Goal: Find specific page/section: Find specific page/section

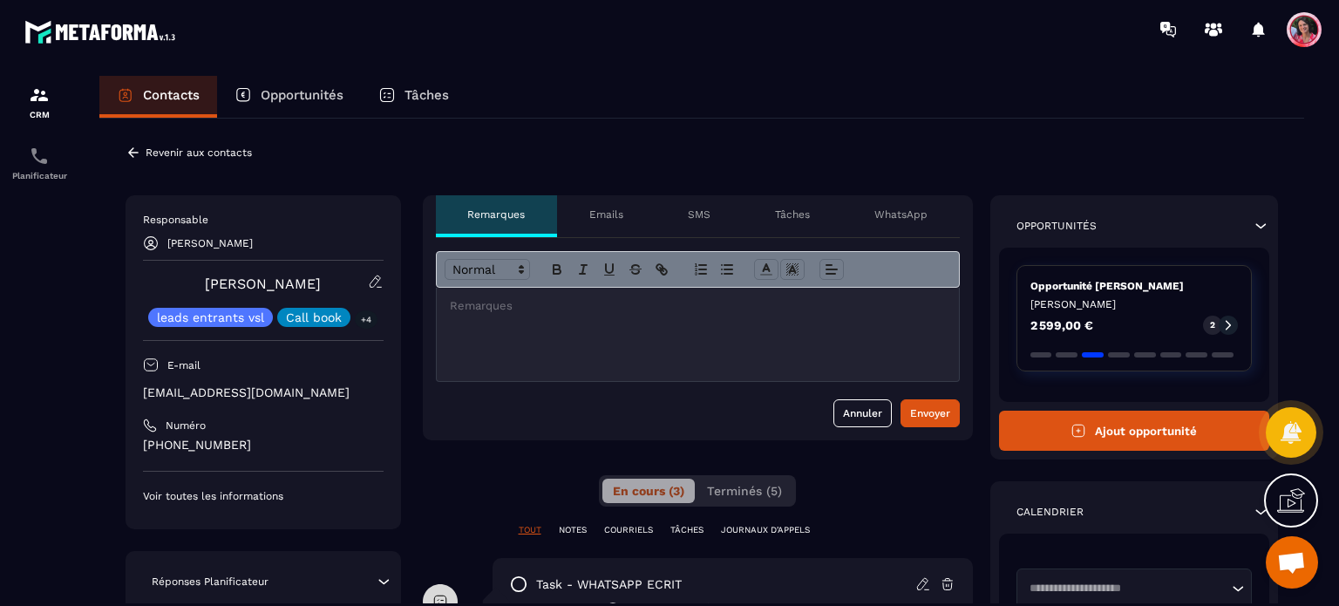
scroll to position [4538, 0]
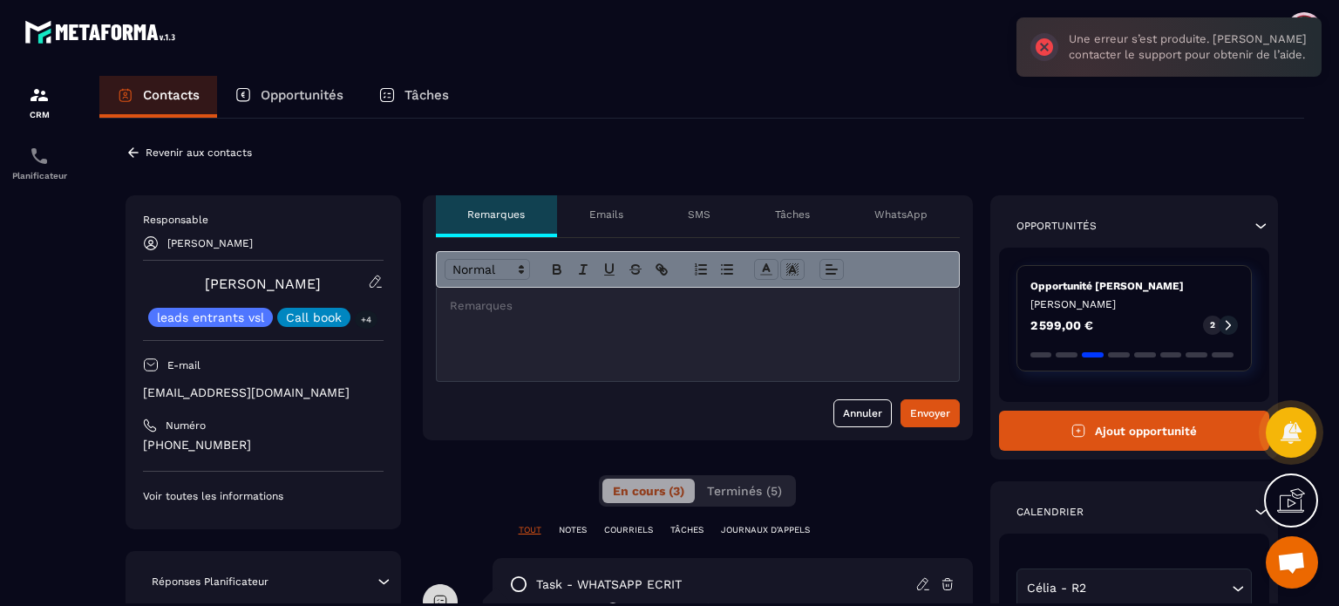
click at [303, 93] on p "Opportunités" at bounding box center [302, 95] width 83 height 16
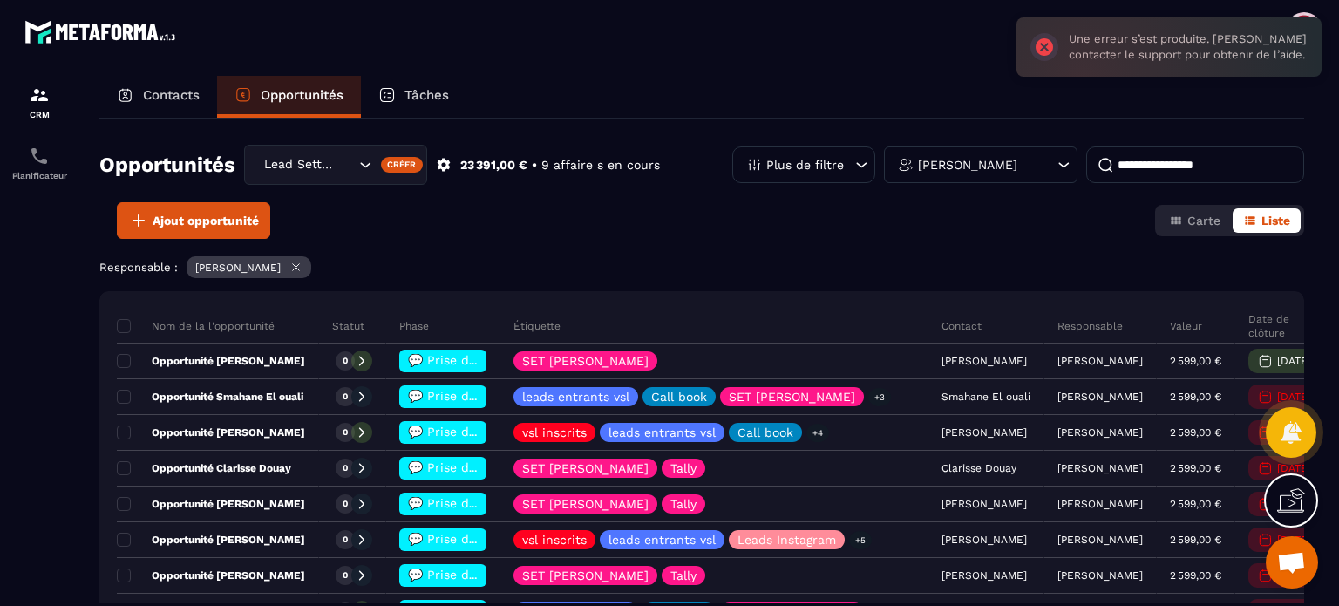
click at [1164, 160] on input at bounding box center [1195, 164] width 218 height 37
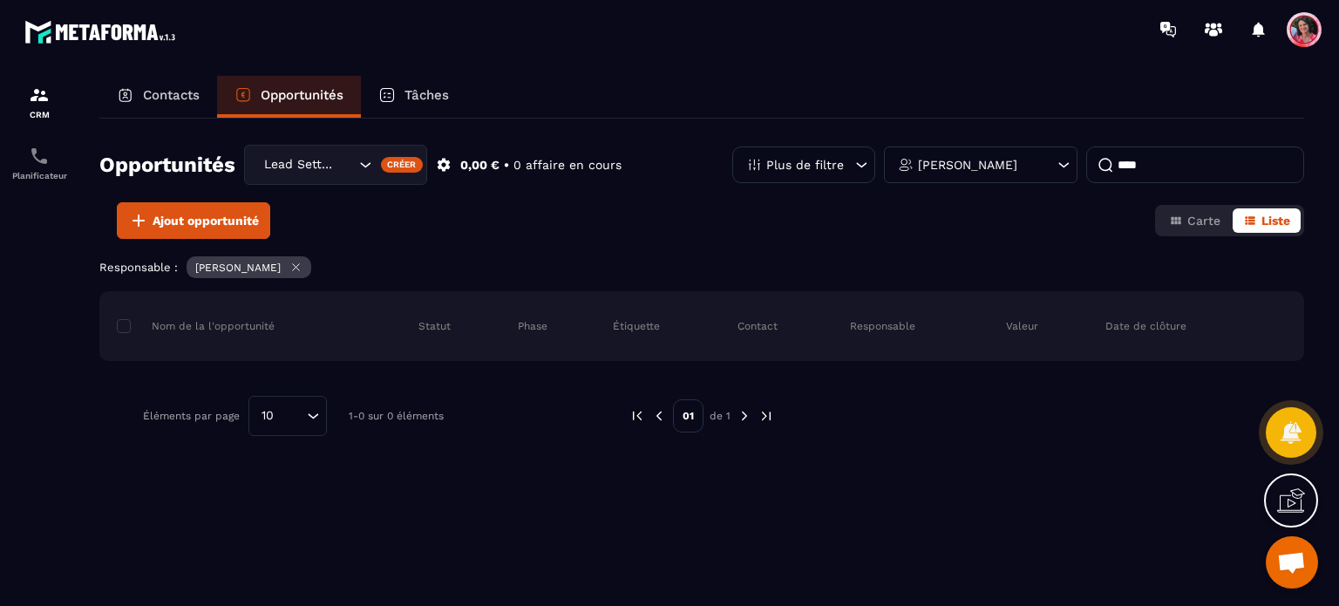
type input "****"
click at [342, 167] on input "Search for option" at bounding box center [345, 164] width 17 height 19
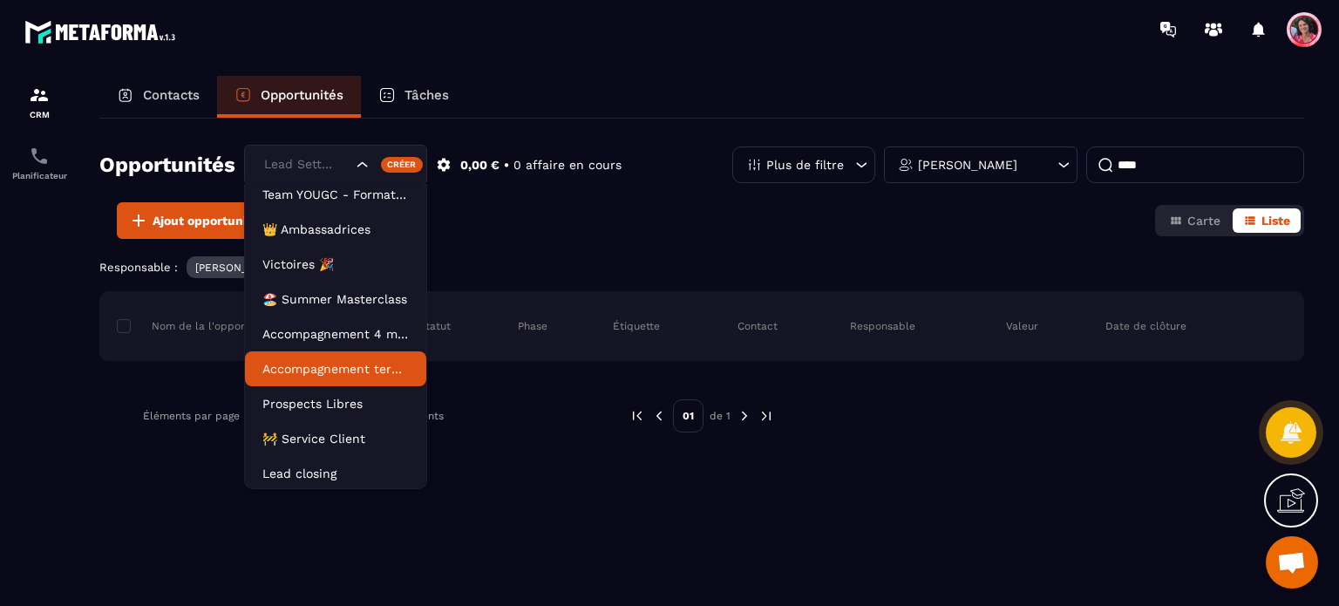
scroll to position [78, 0]
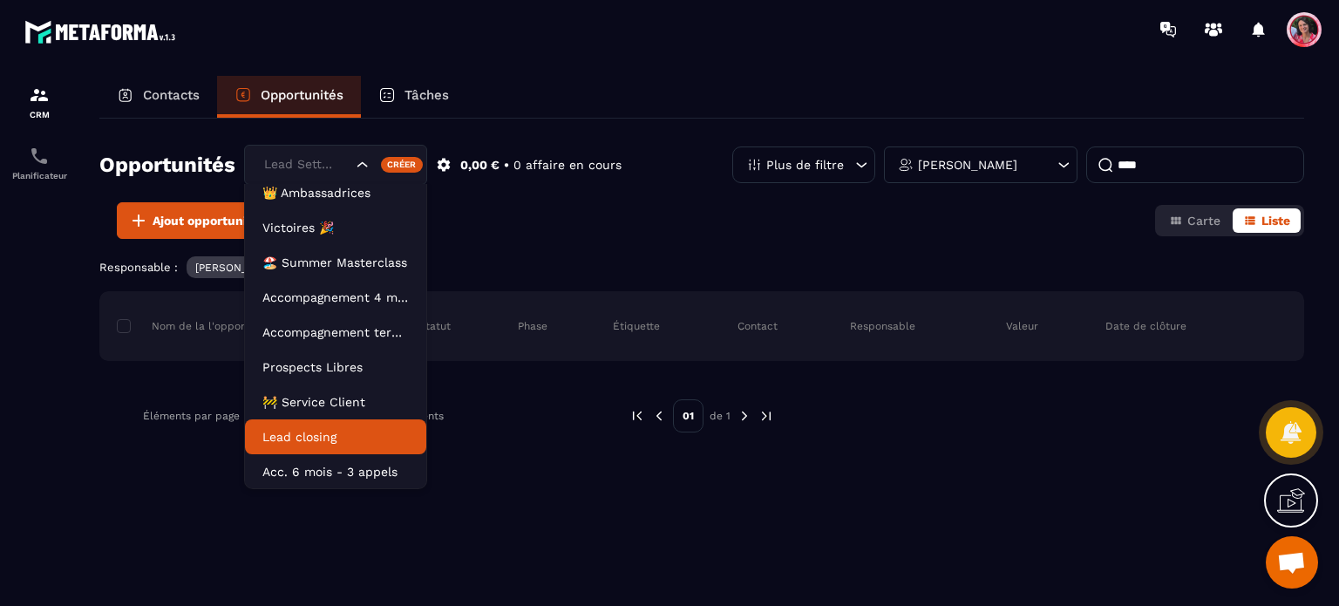
click at [318, 434] on p "Lead closing" at bounding box center [335, 436] width 146 height 17
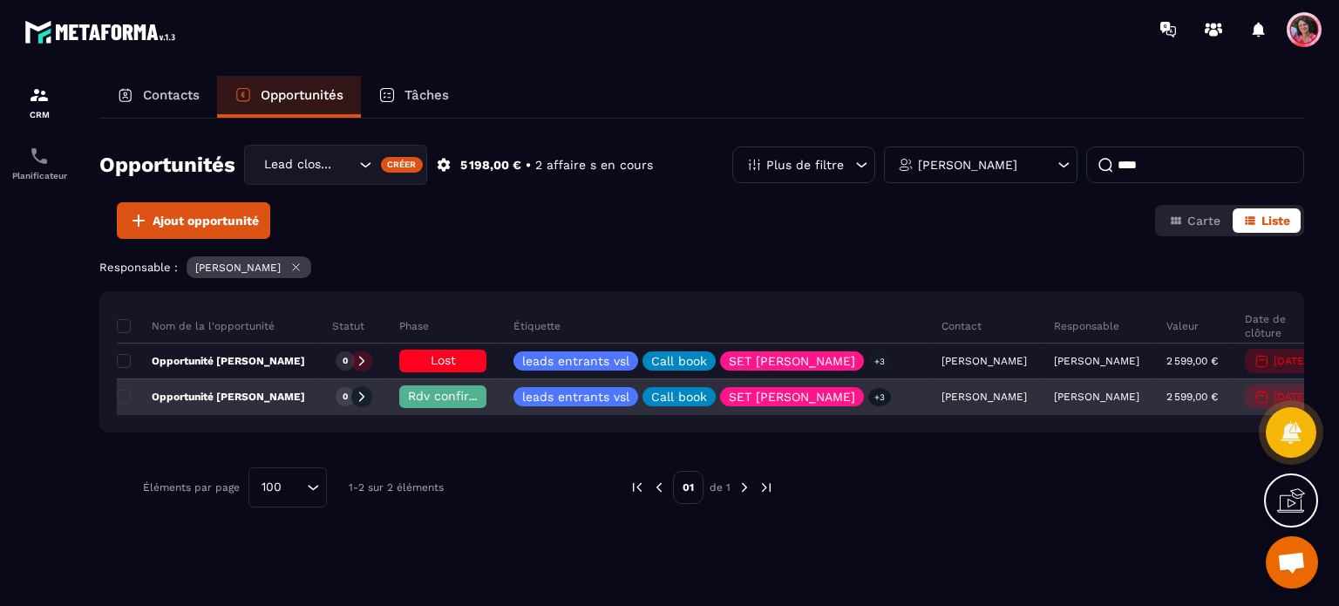
click at [439, 397] on span "Rdv confirmé ✅" at bounding box center [457, 396] width 98 height 14
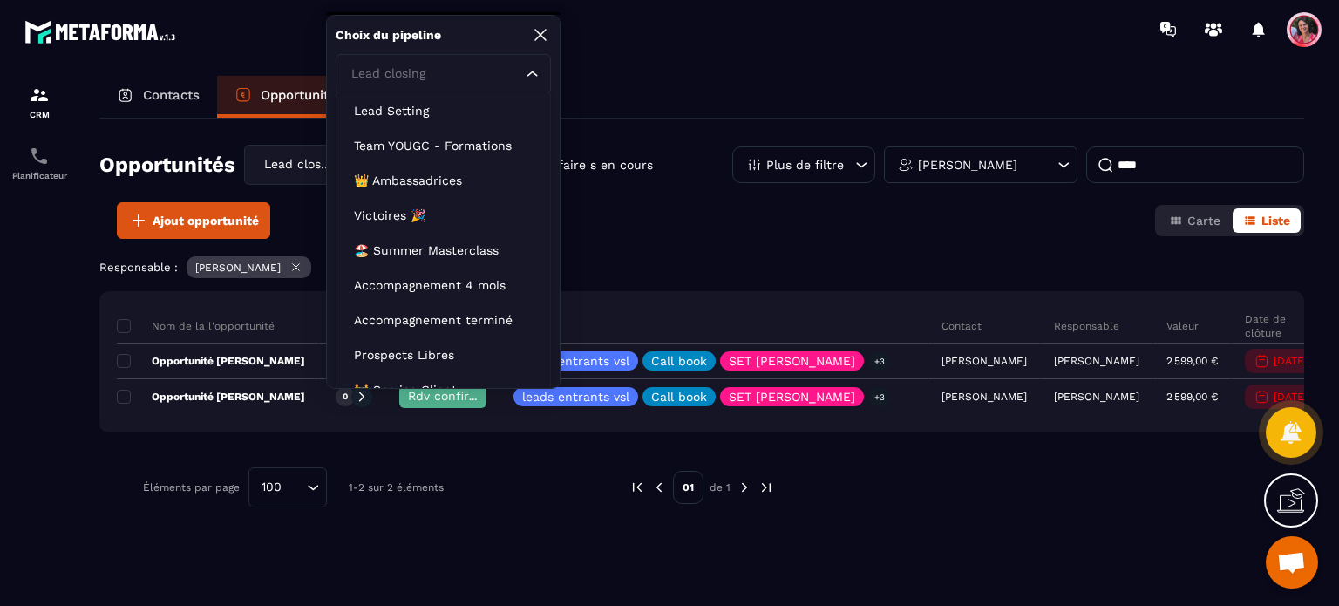
click at [495, 69] on input "Search for option" at bounding box center [434, 73] width 175 height 19
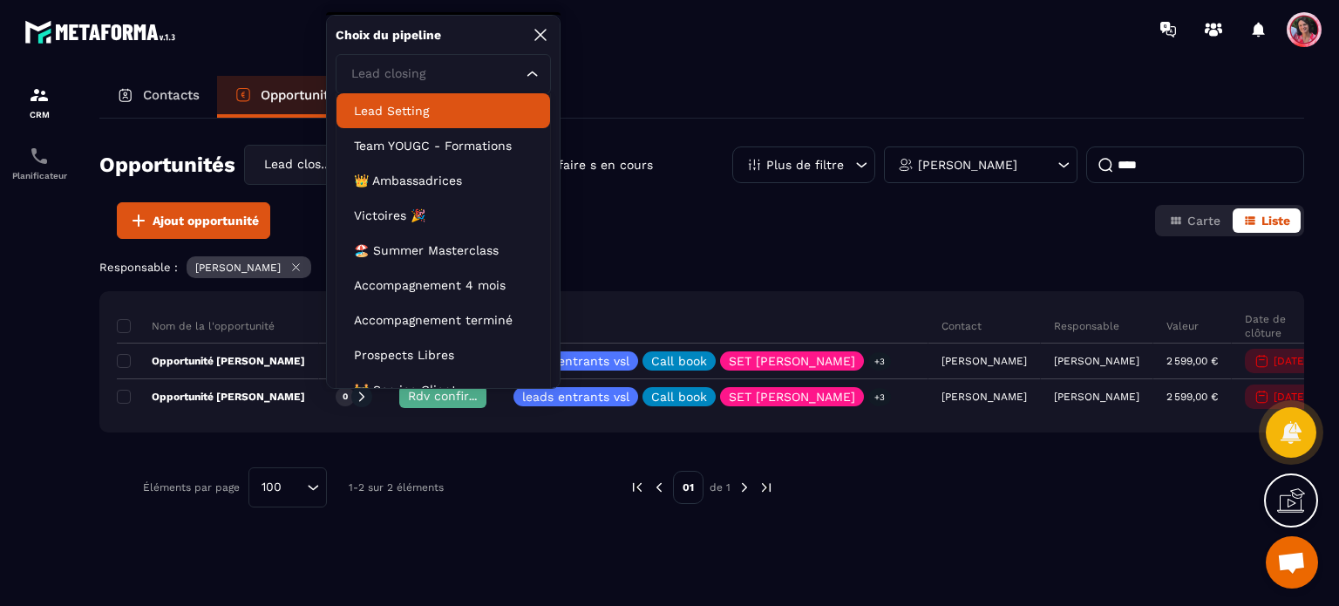
click at [457, 107] on p "Lead Setting" at bounding box center [443, 110] width 179 height 17
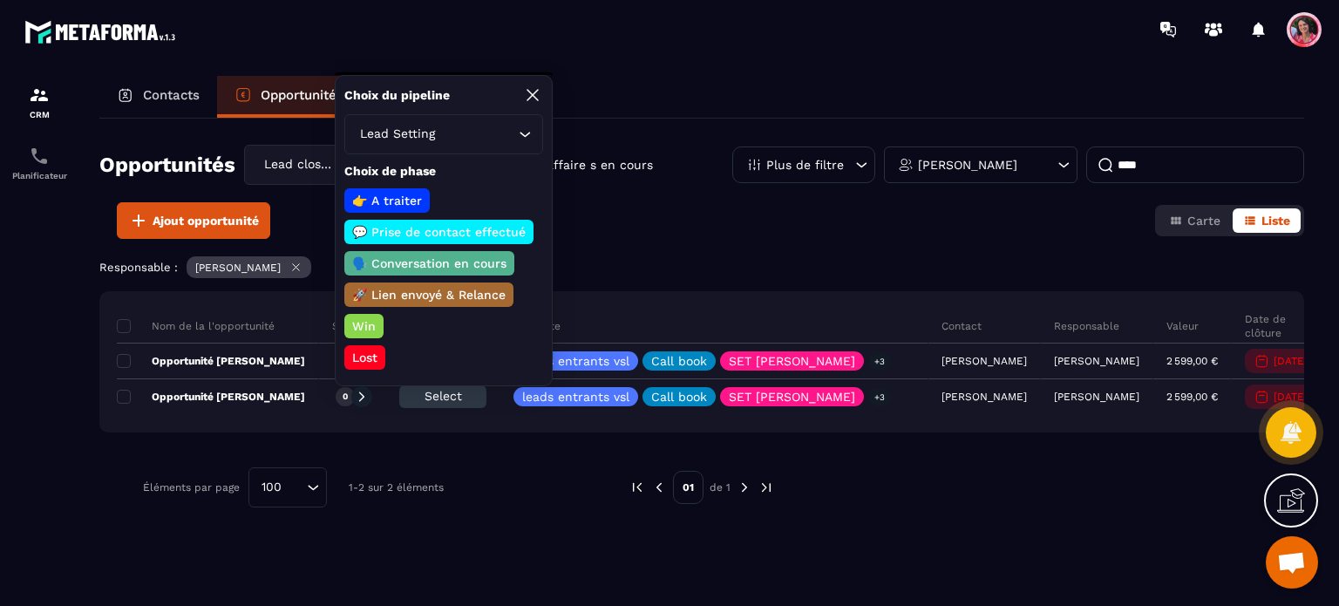
click at [485, 261] on p "🗣️ Conversation en cours" at bounding box center [428, 262] width 159 height 17
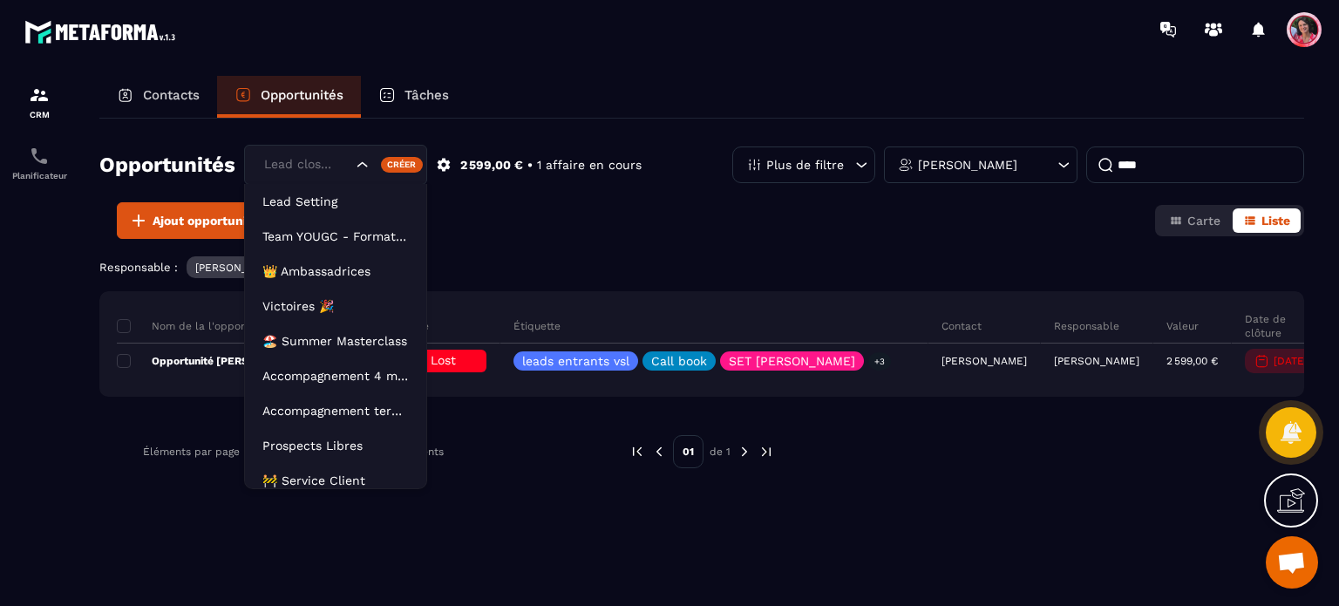
click at [349, 163] on input "Search for option" at bounding box center [306, 164] width 92 height 19
click at [345, 205] on p "Lead Setting" at bounding box center [335, 201] width 146 height 17
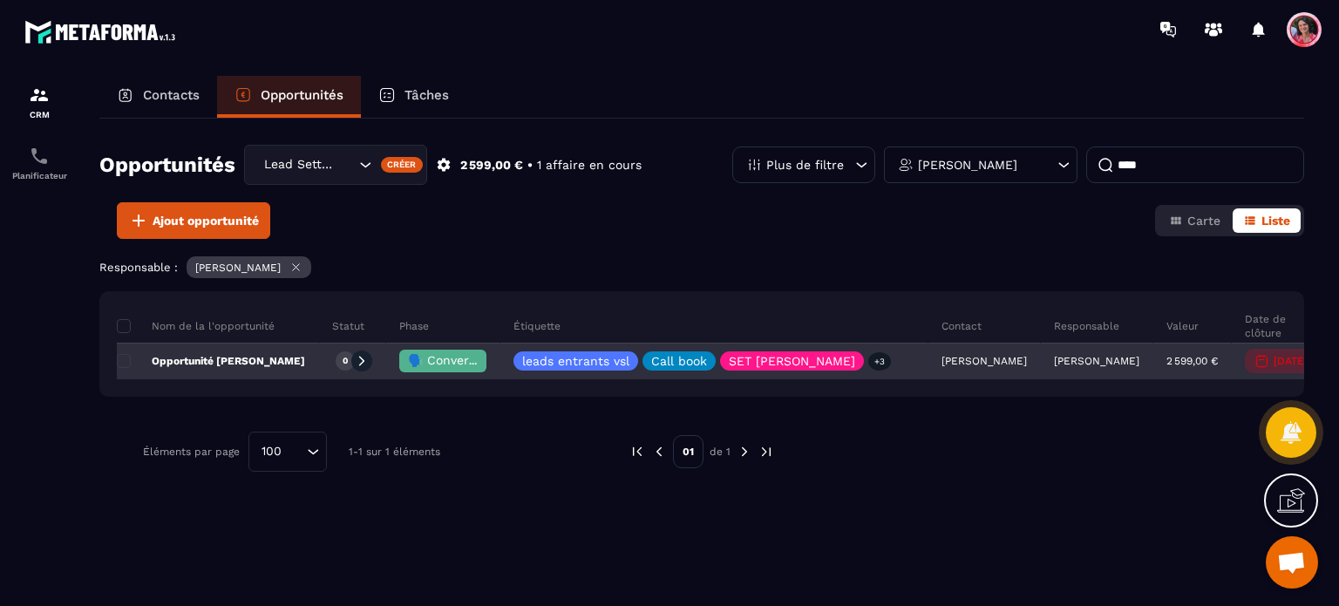
click at [268, 360] on p "Opportunité [PERSON_NAME]" at bounding box center [211, 361] width 188 height 14
